Goal: Information Seeking & Learning: Learn about a topic

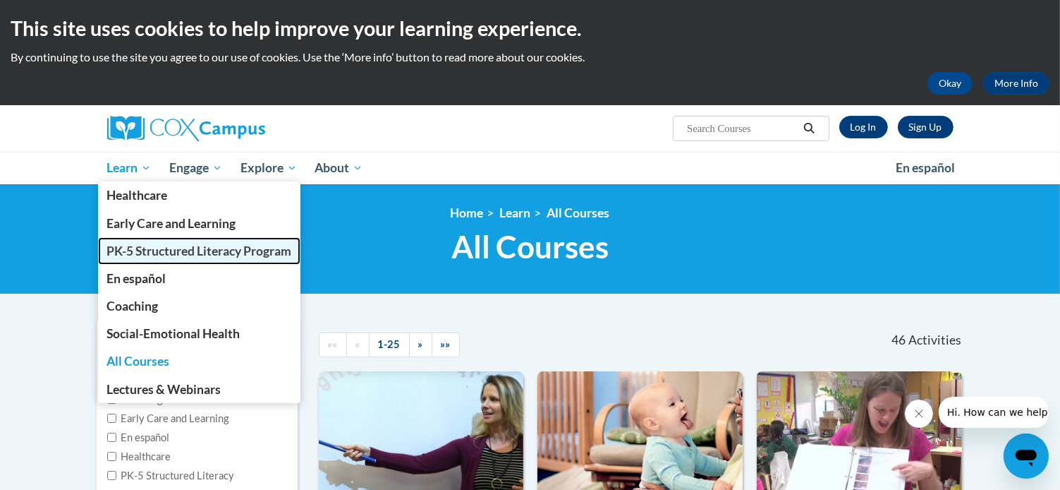
click at [156, 252] on span "PK-5 Structured Literacy Program" at bounding box center [199, 250] width 185 height 15
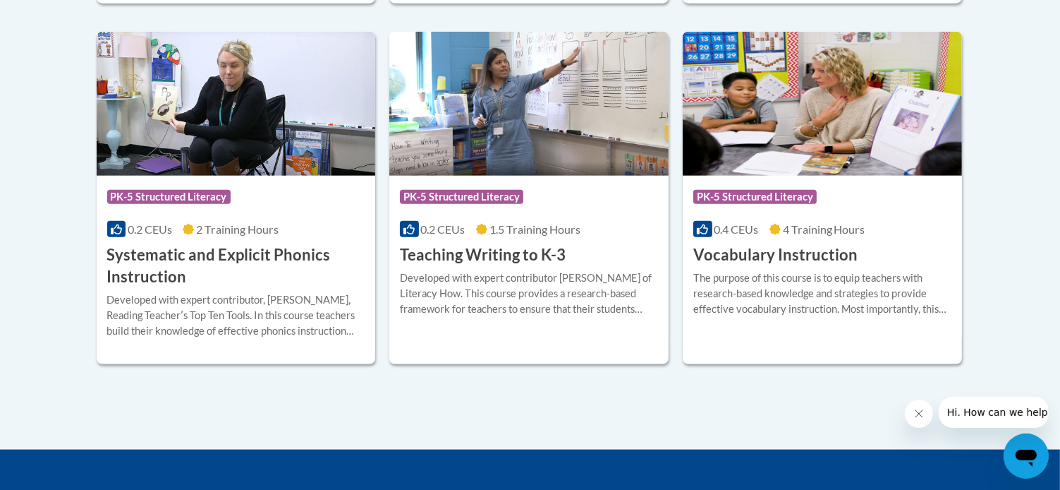
scroll to position [1676, 0]
click at [340, 195] on div "Course Category: PK-5 Structured Literacy" at bounding box center [236, 199] width 258 height 32
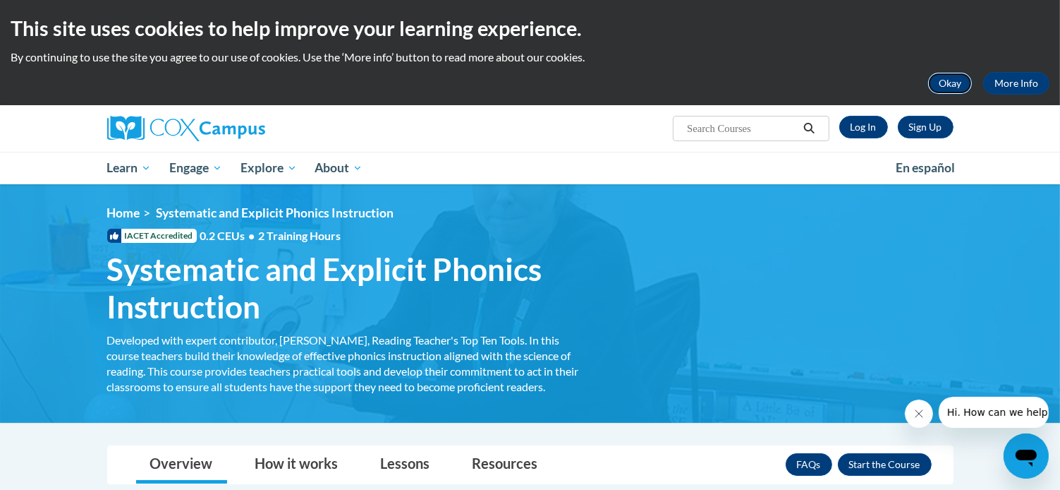
click at [952, 80] on button "Okay" at bounding box center [950, 83] width 45 height 23
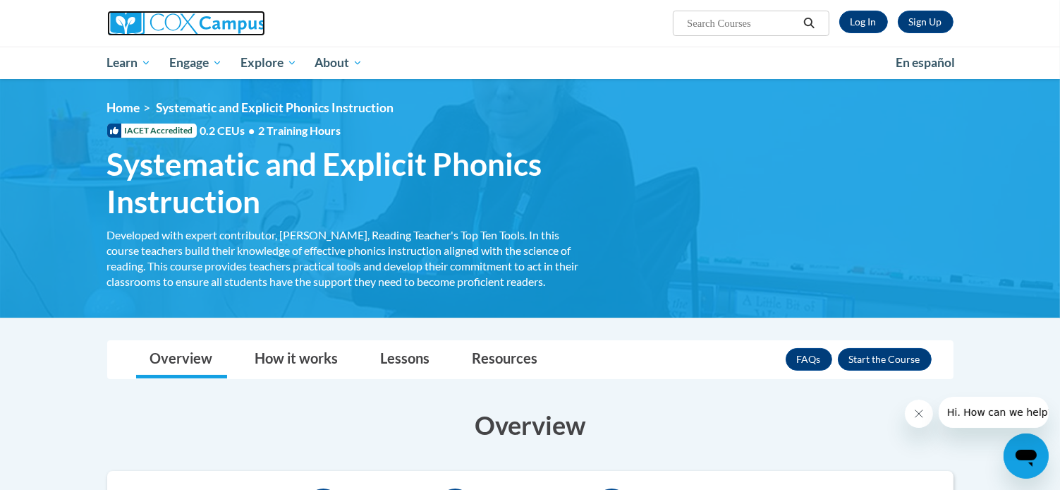
click at [196, 33] on img at bounding box center [186, 23] width 158 height 25
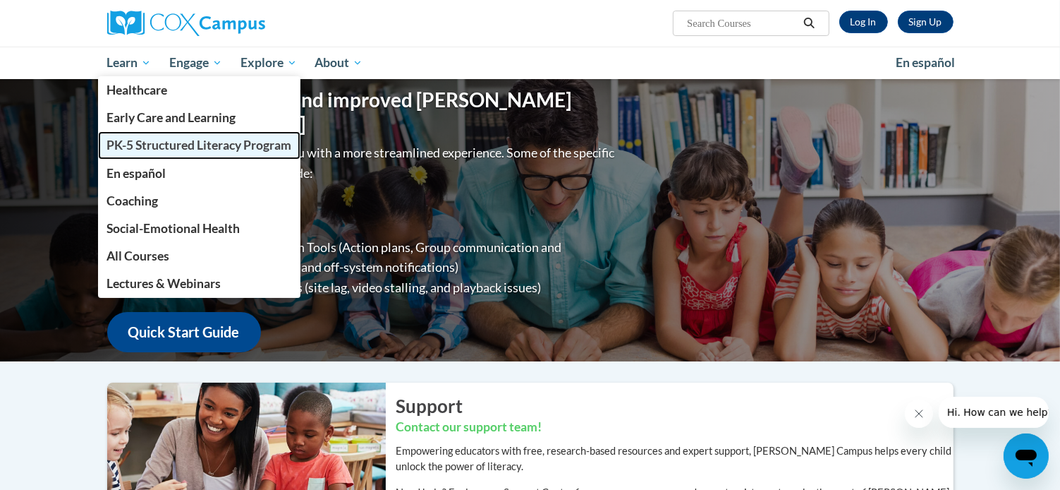
click at [143, 140] on span "PK-5 Structured Literacy Program" at bounding box center [199, 145] width 185 height 15
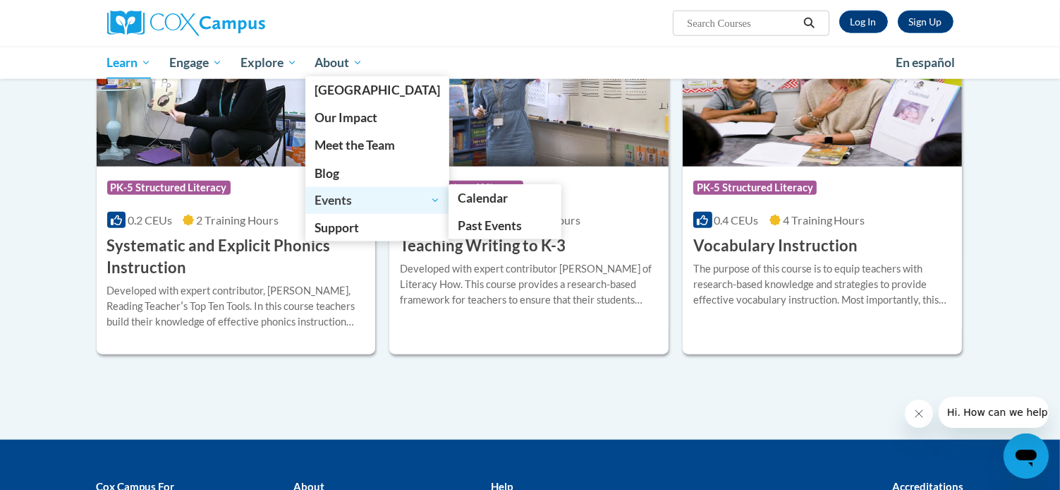
scroll to position [1581, 0]
